Goal: Subscribe to service/newsletter

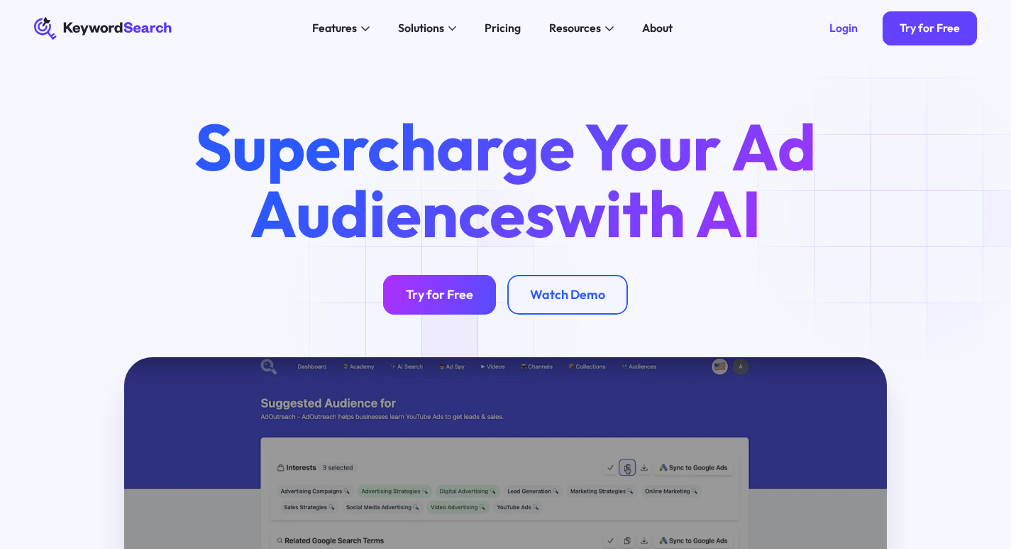
click at [439, 311] on link "Try for Free" at bounding box center [439, 295] width 113 height 40
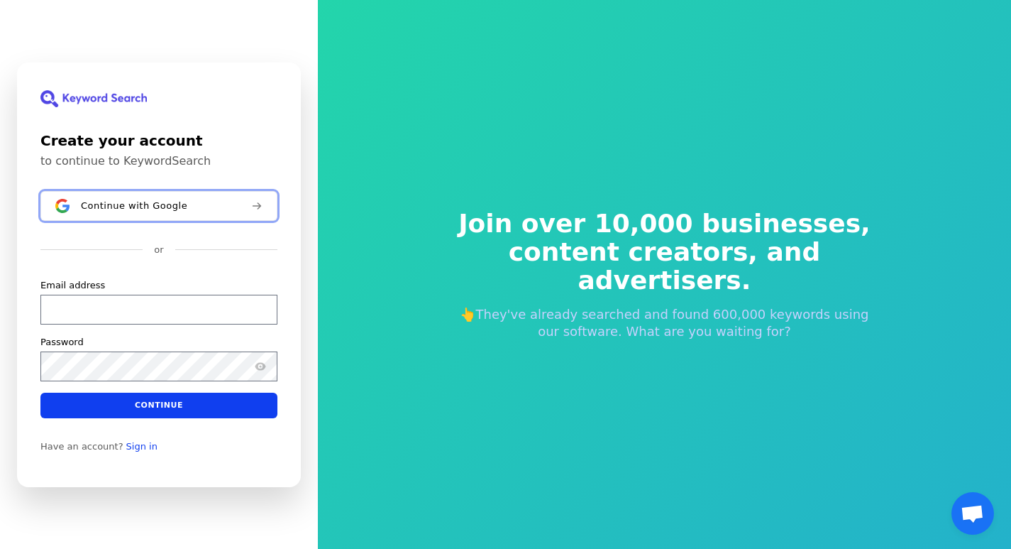
click at [144, 204] on span "Continue with Google" at bounding box center [134, 204] width 106 height 11
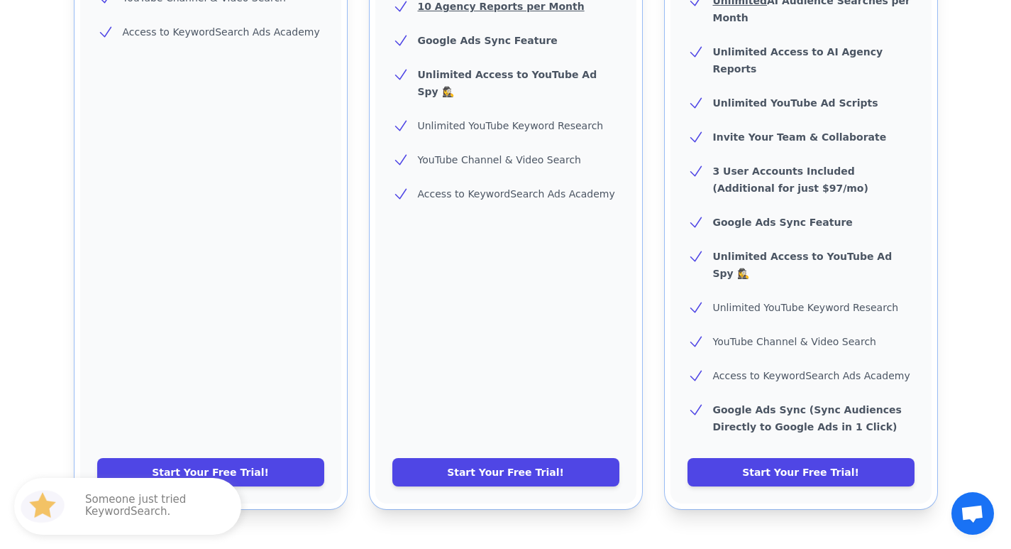
scroll to position [704, 0]
